Goal: Information Seeking & Learning: Learn about a topic

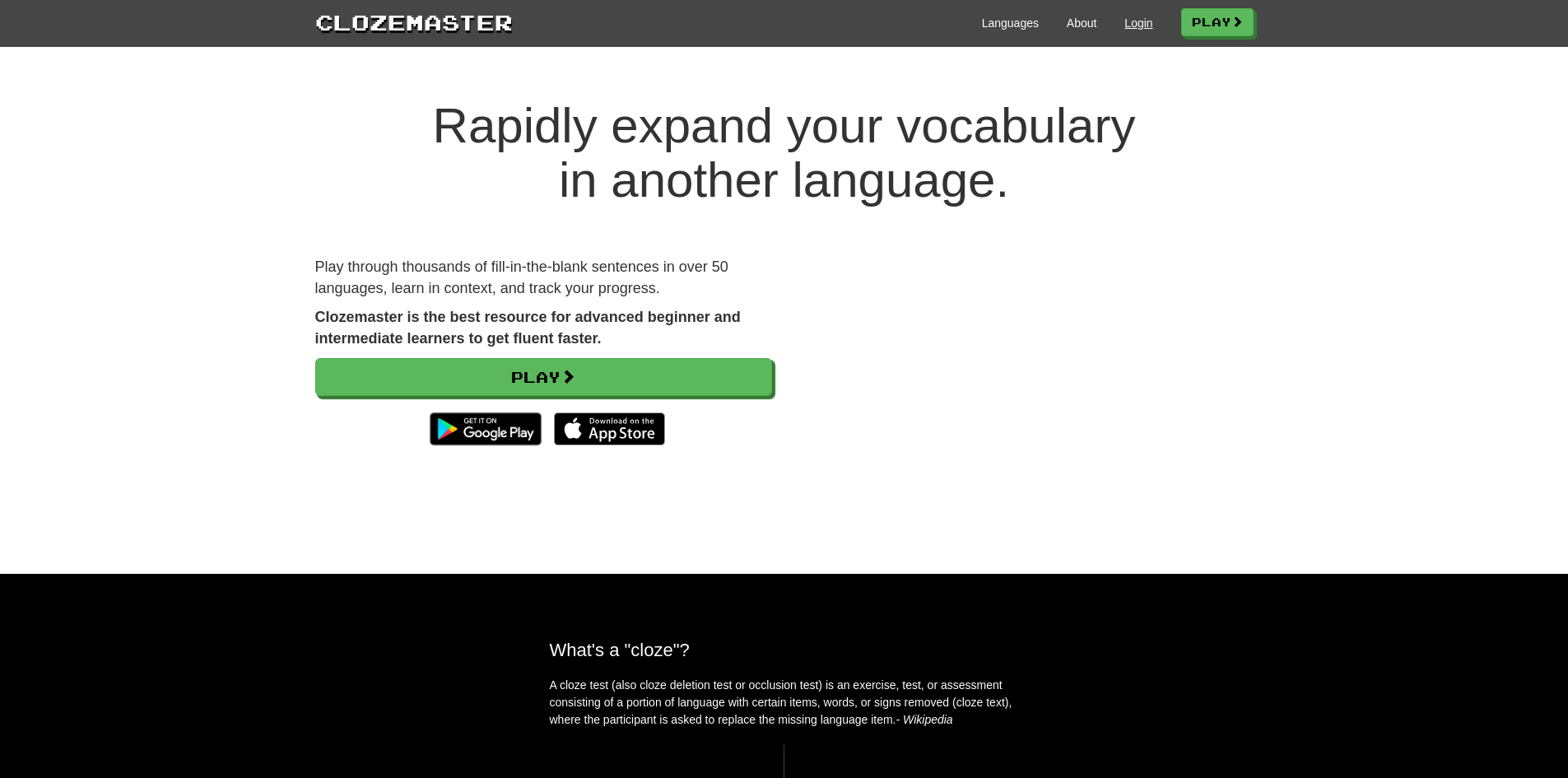
drag, startPoint x: 1105, startPoint y: 32, endPoint x: 1118, endPoint y: 20, distance: 17.7
click at [1108, 28] on div "Languages About Login Play" at bounding box center [883, 22] width 741 height 31
click at [1127, 18] on link "Login" at bounding box center [1138, 23] width 28 height 16
click at [1192, 14] on link "Play" at bounding box center [1218, 23] width 72 height 28
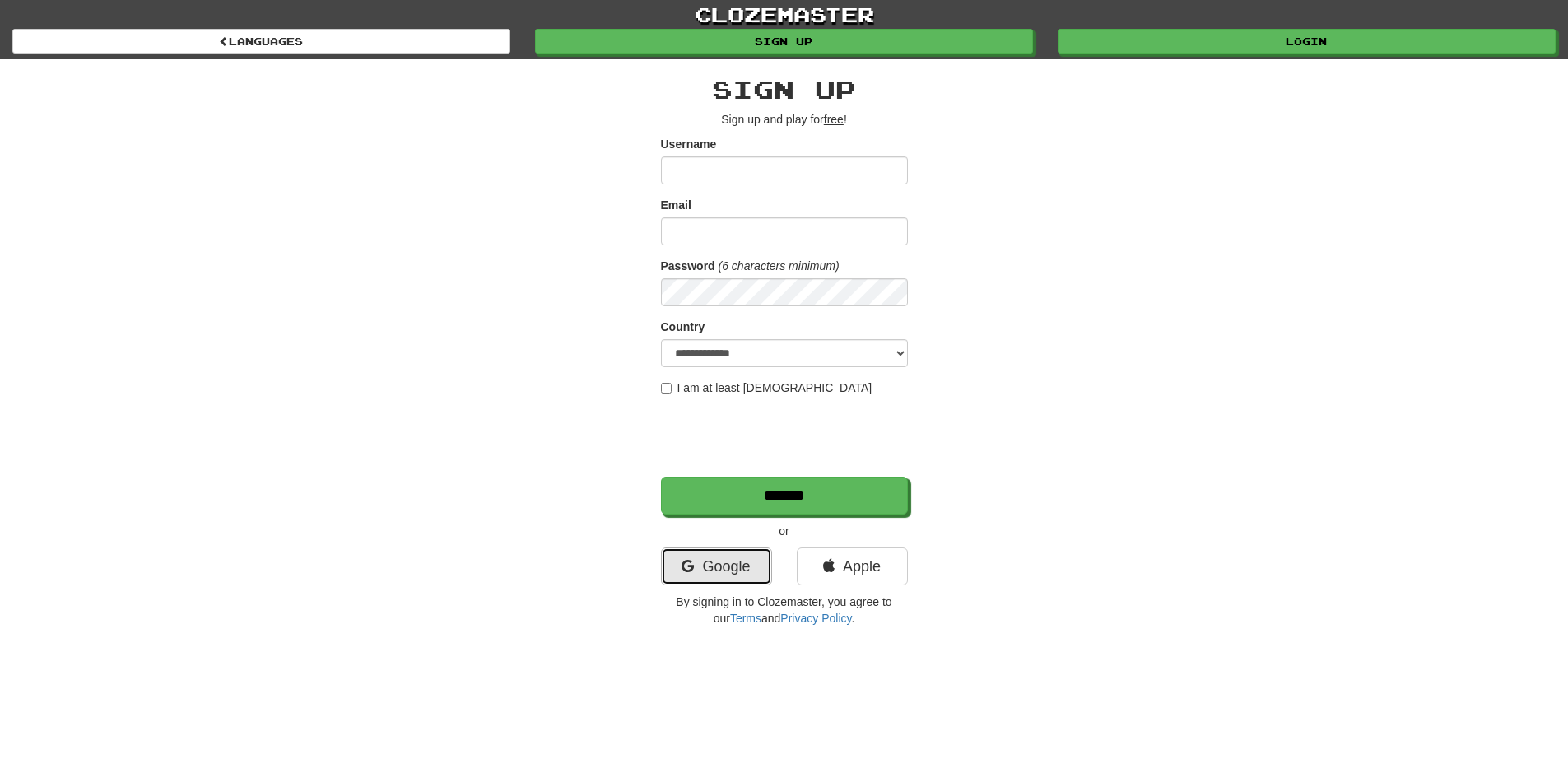
click at [743, 552] on link "Google" at bounding box center [716, 567] width 111 height 38
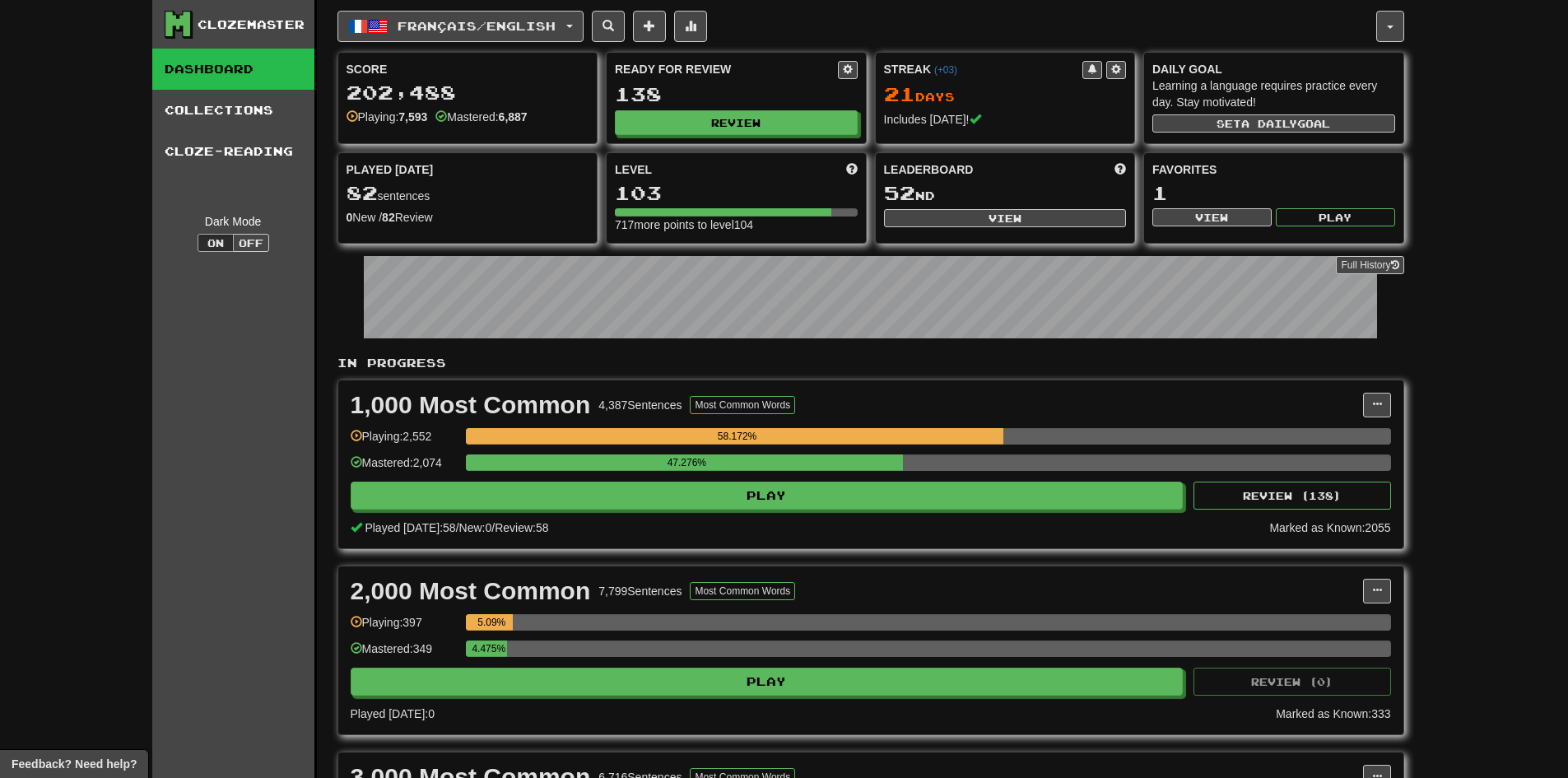
click at [721, 153] on div "Level 103 717 more points to level 104" at bounding box center [736, 197] width 259 height 89
click at [715, 136] on div "Ready for Review 138 Review" at bounding box center [736, 98] width 259 height 91
click at [713, 130] on button "Review" at bounding box center [737, 123] width 243 height 24
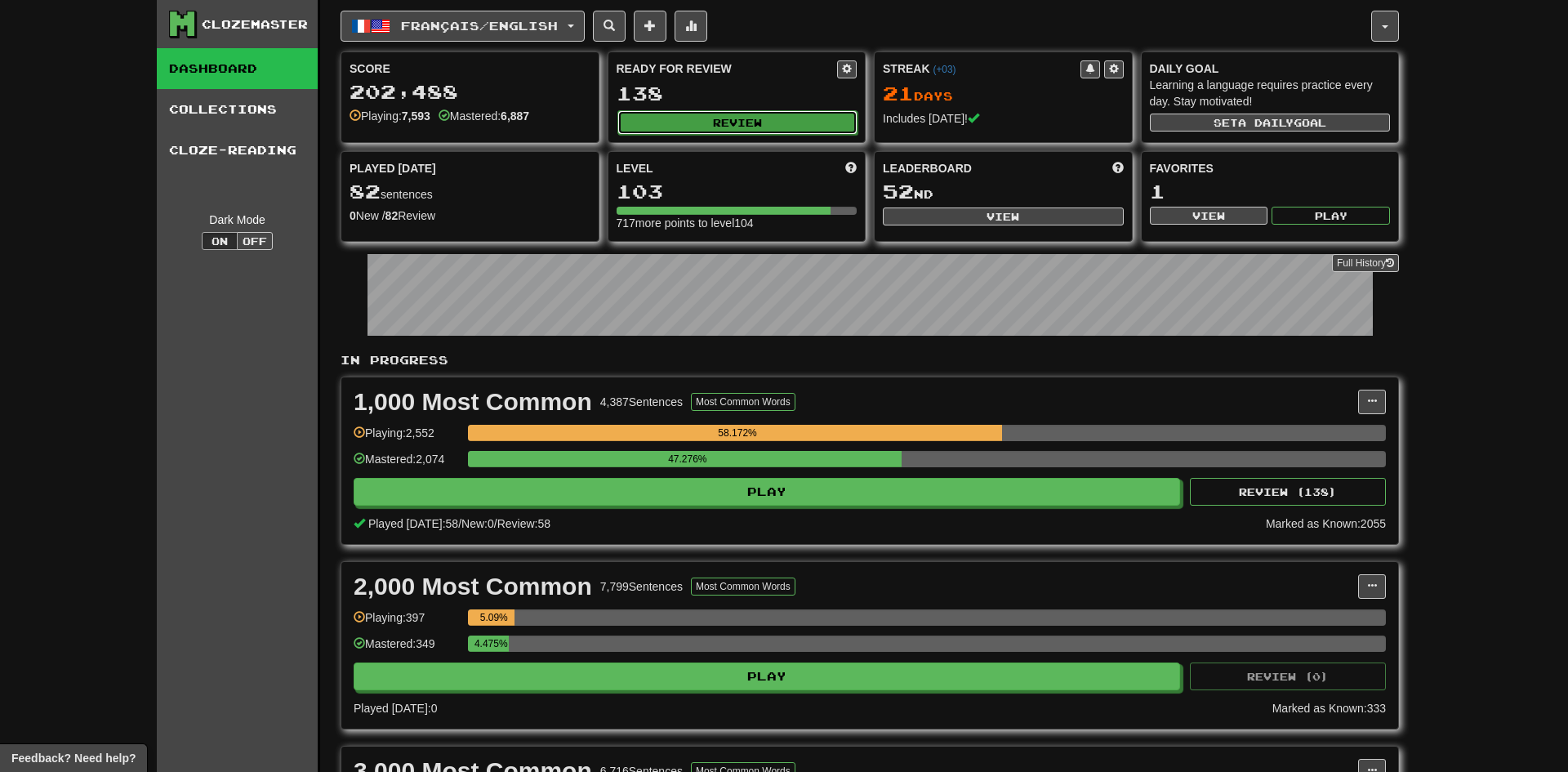
select select "**"
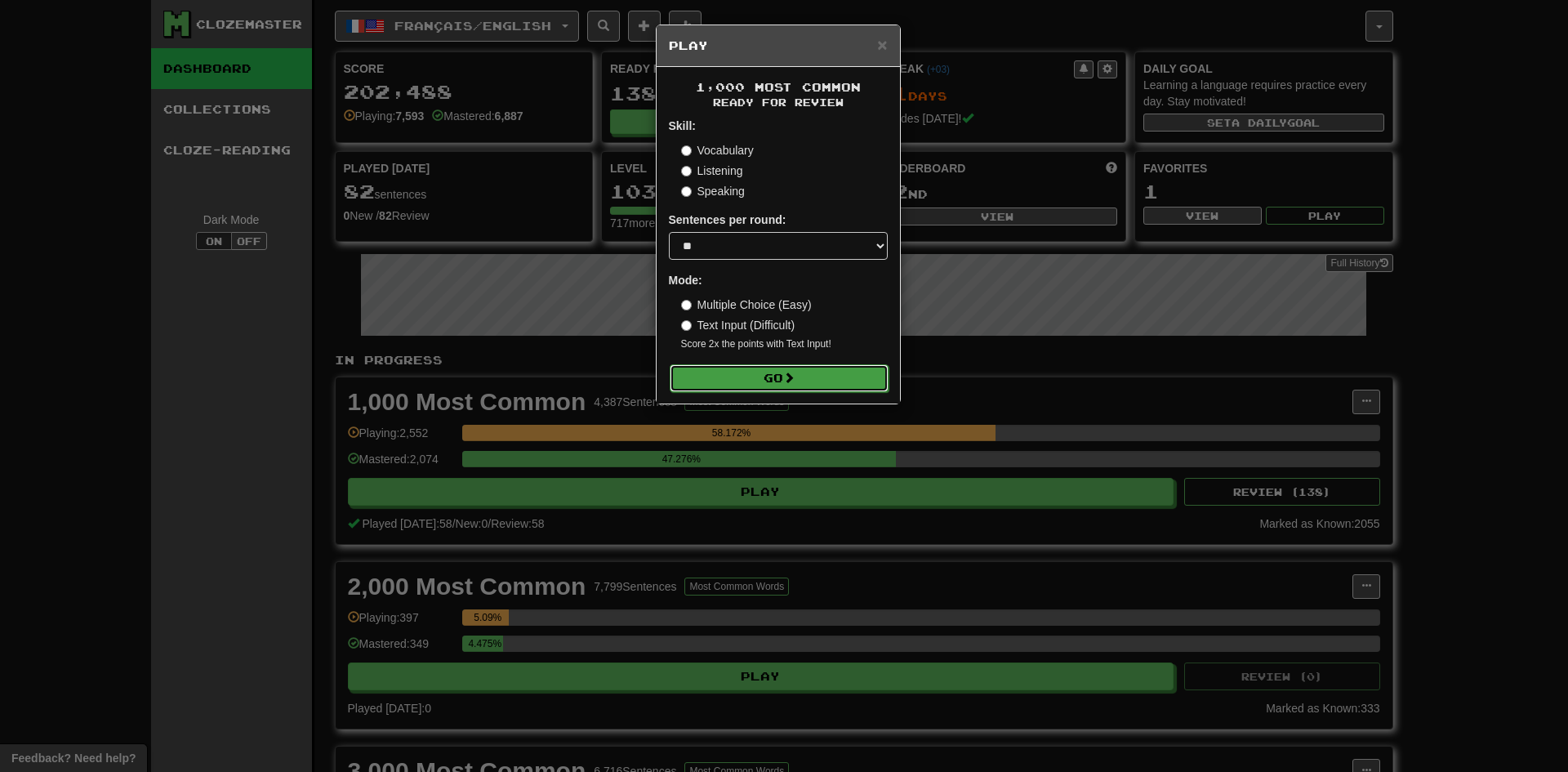
click at [766, 375] on button "Go" at bounding box center [779, 377] width 219 height 28
